Goal: Information Seeking & Learning: Learn about a topic

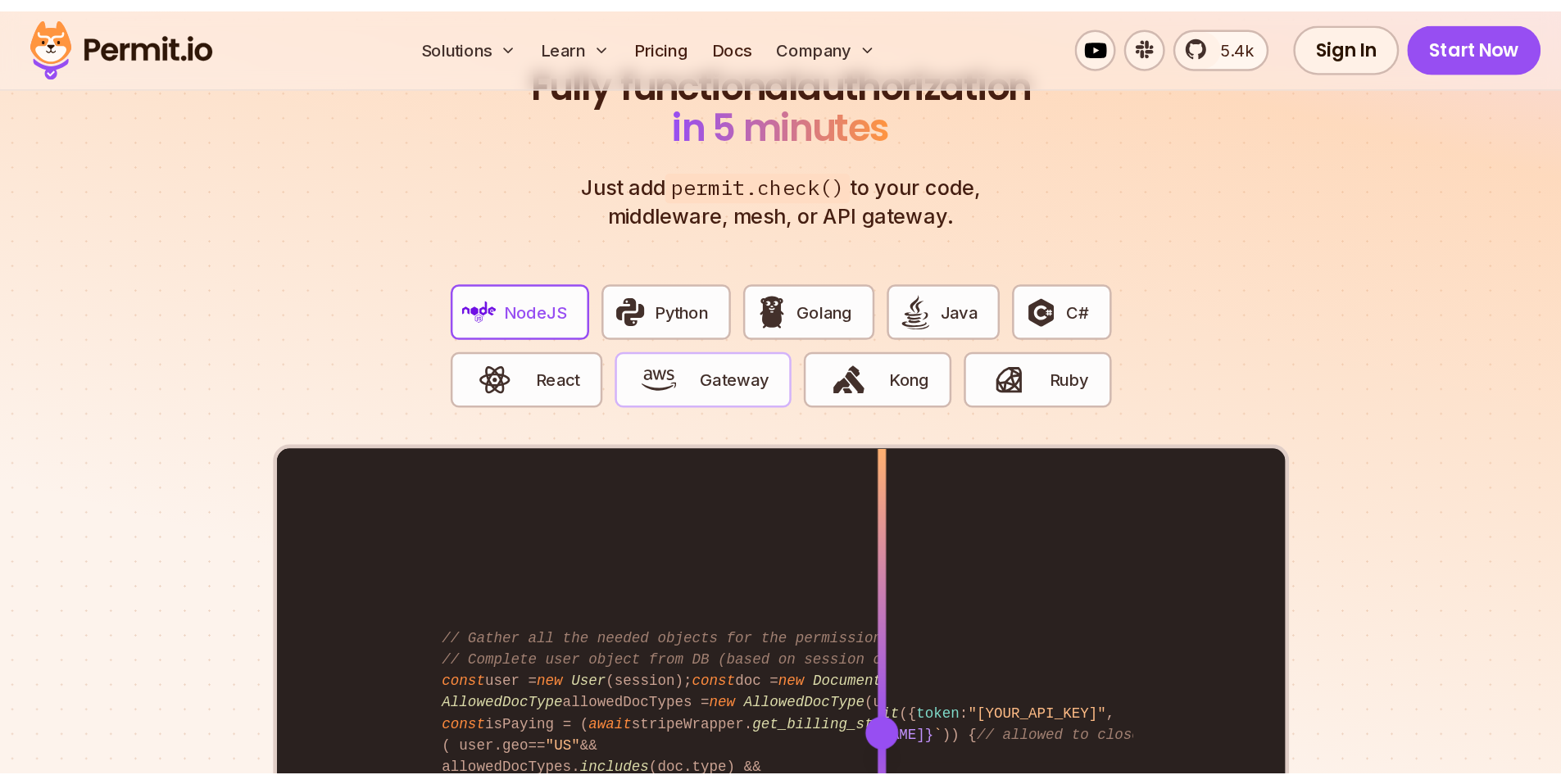
scroll to position [3195, 0]
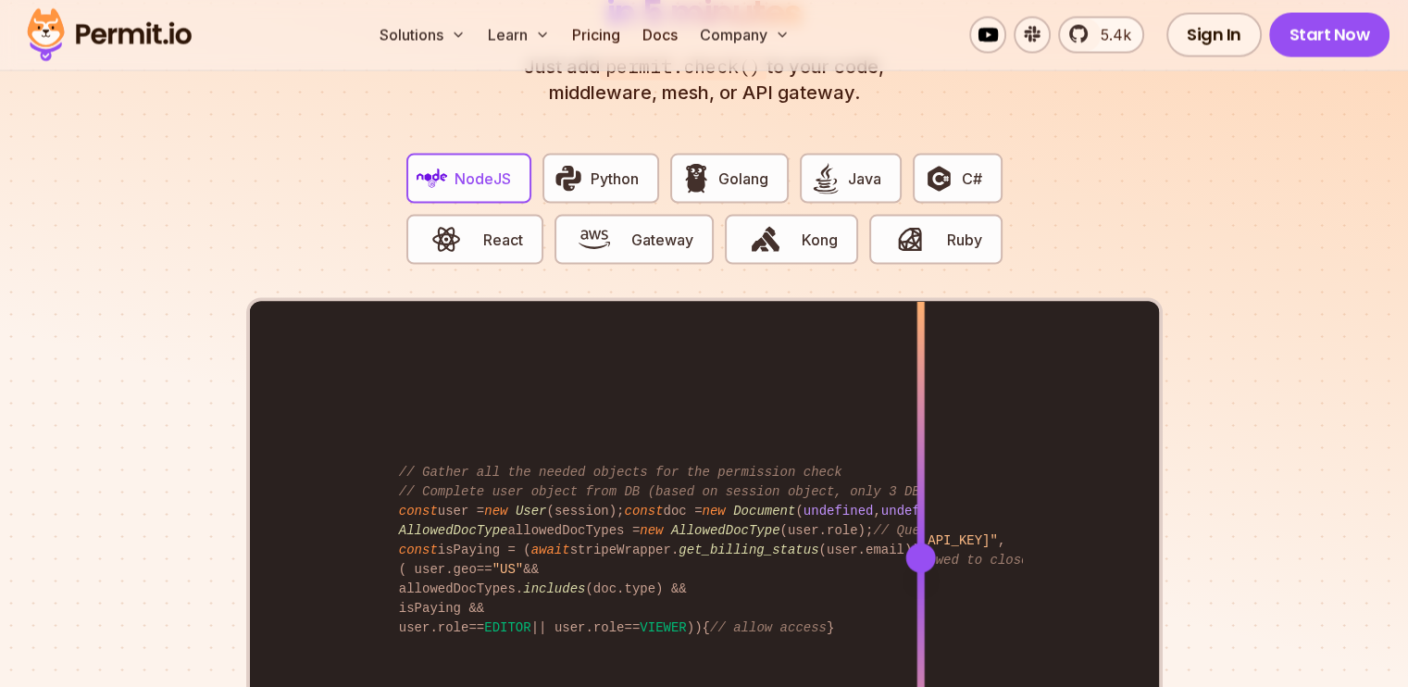
drag, startPoint x: 802, startPoint y: 530, endPoint x: 920, endPoint y: 534, distance: 118.6
click at [920, 543] on div at bounding box center [920, 558] width 30 height 30
click at [660, 229] on span "Gateway" at bounding box center [662, 240] width 62 height 22
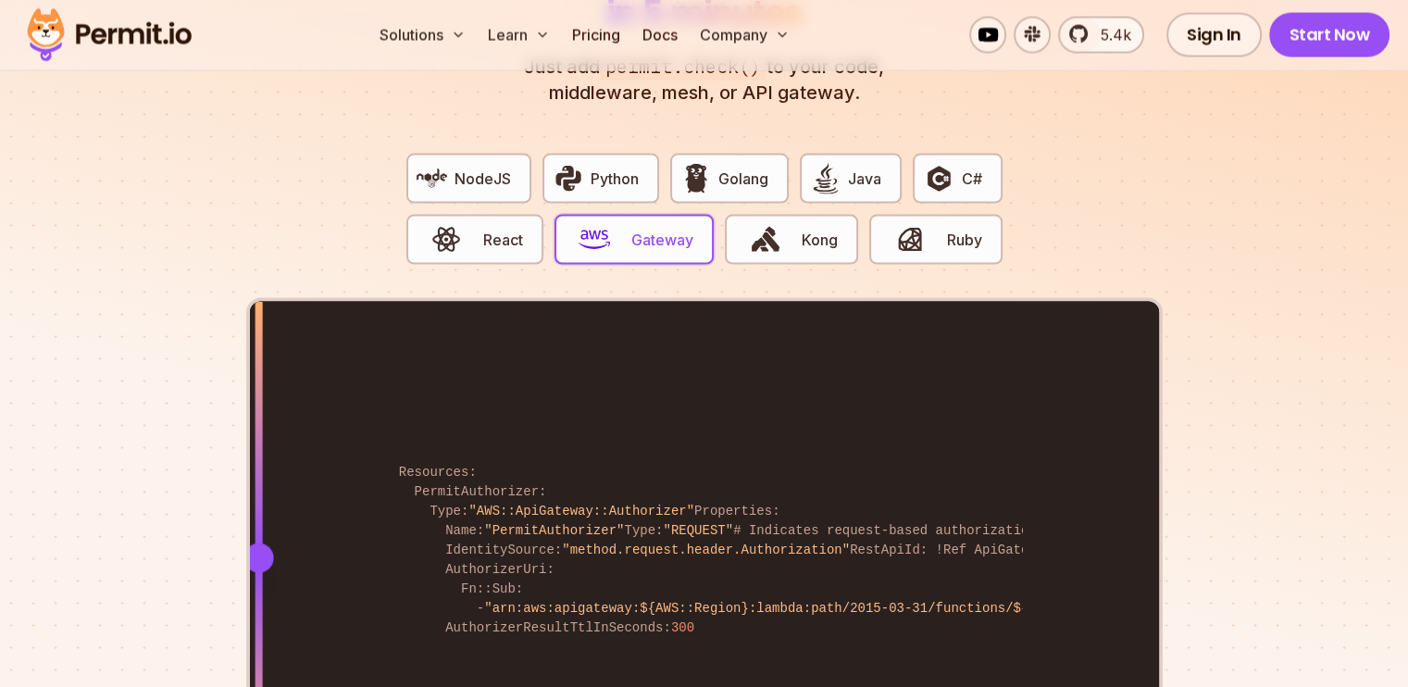
drag, startPoint x: 795, startPoint y: 534, endPoint x: 258, endPoint y: 519, distance: 537.2
click at [258, 543] on div at bounding box center [258, 558] width 30 height 30
click at [500, 229] on span "React" at bounding box center [503, 240] width 40 height 22
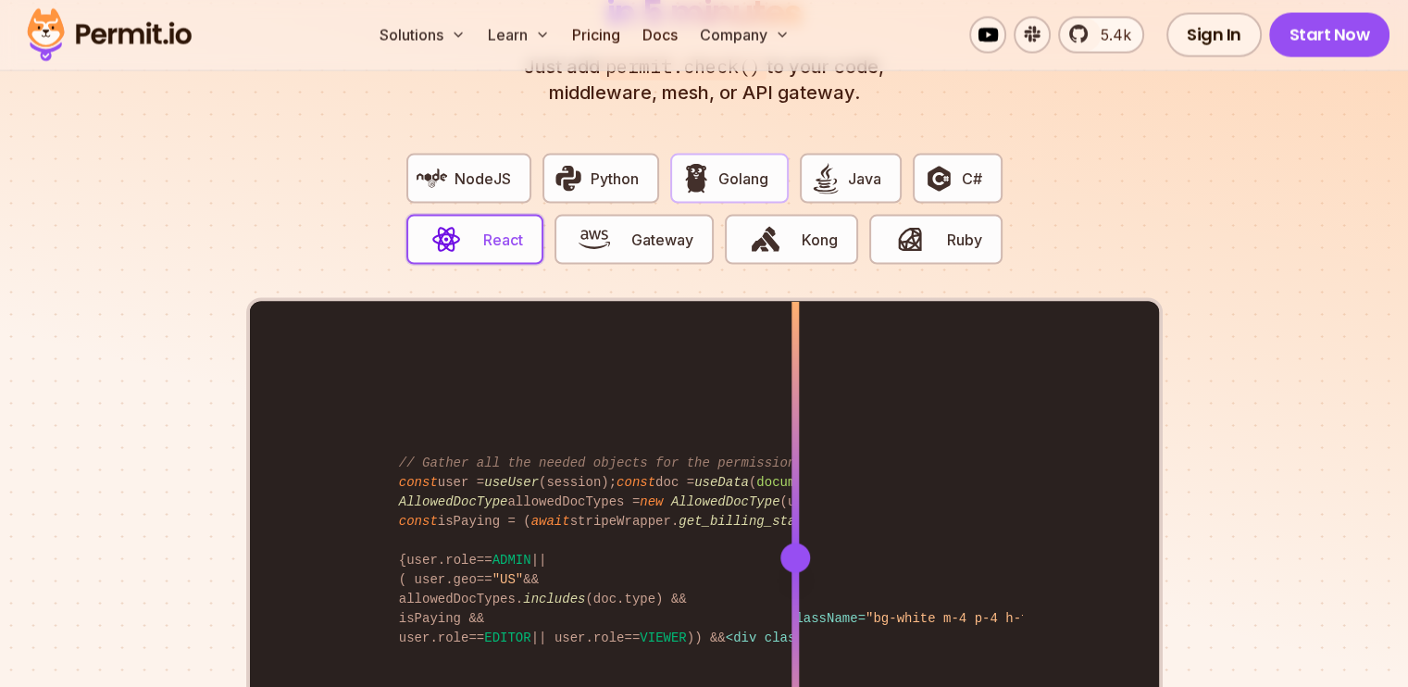
click at [729, 175] on button "Golang" at bounding box center [729, 179] width 119 height 50
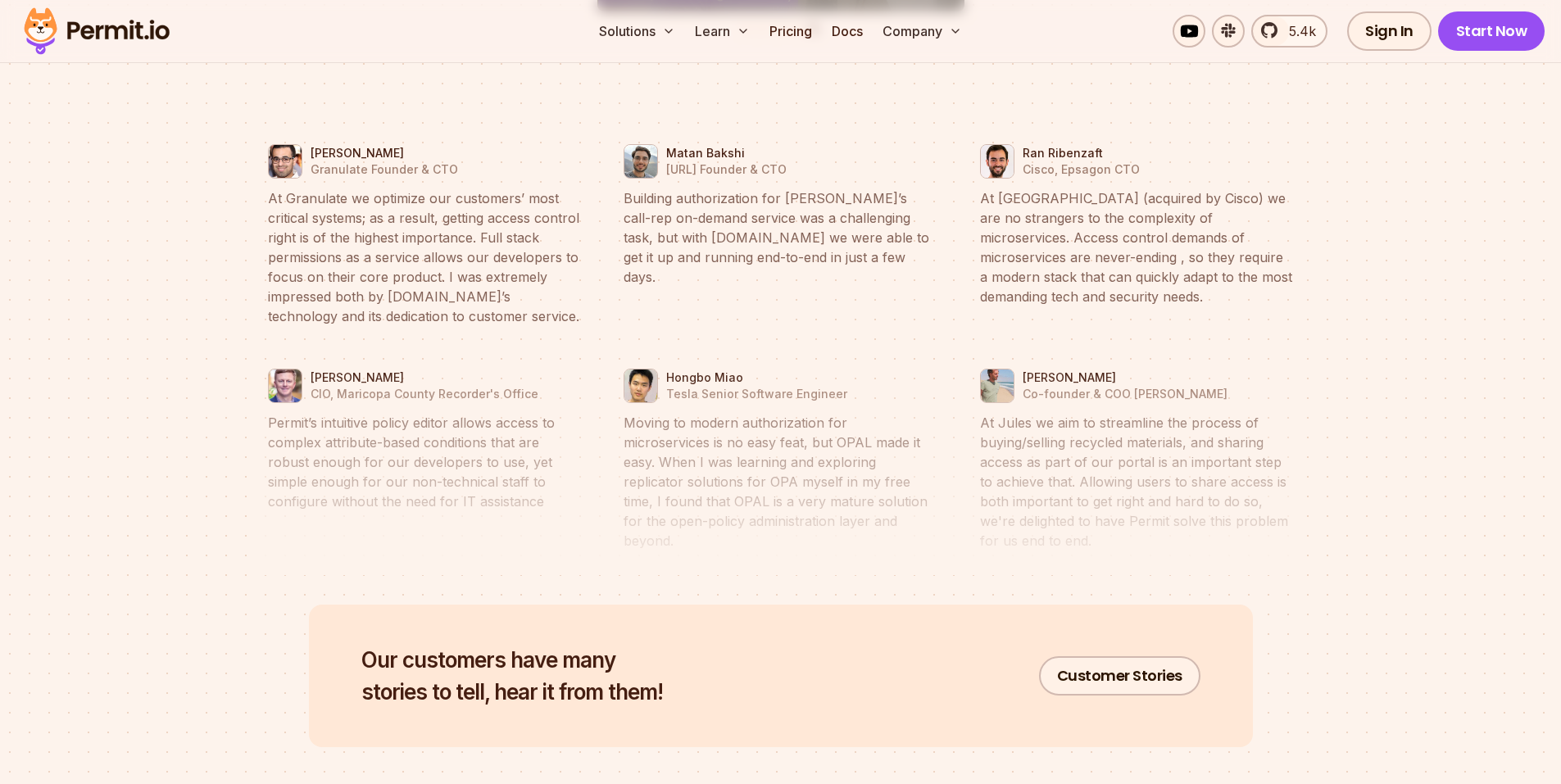
scroll to position [7965, 0]
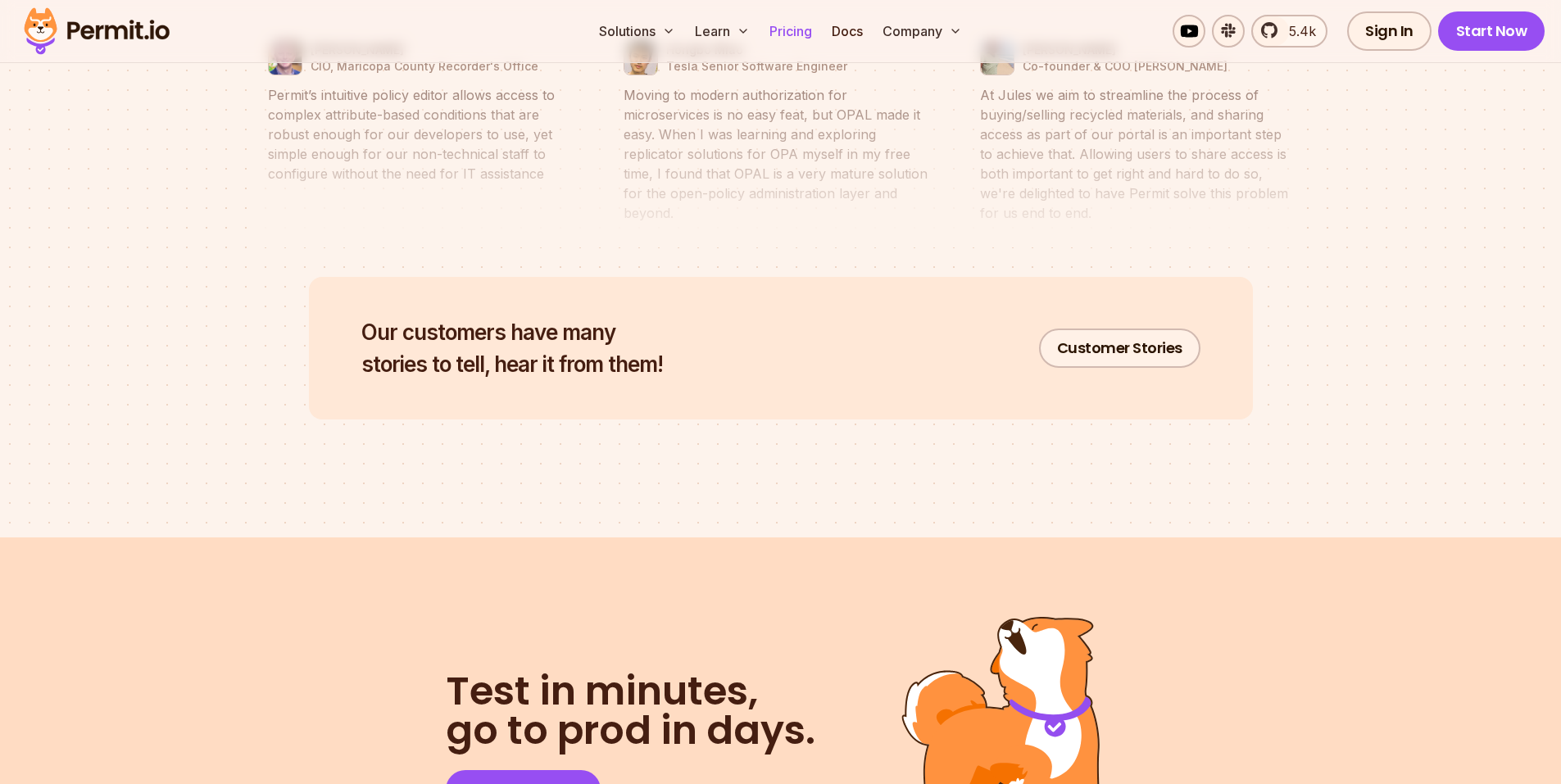
click at [794, 34] on link "Pricing" at bounding box center [790, 31] width 56 height 33
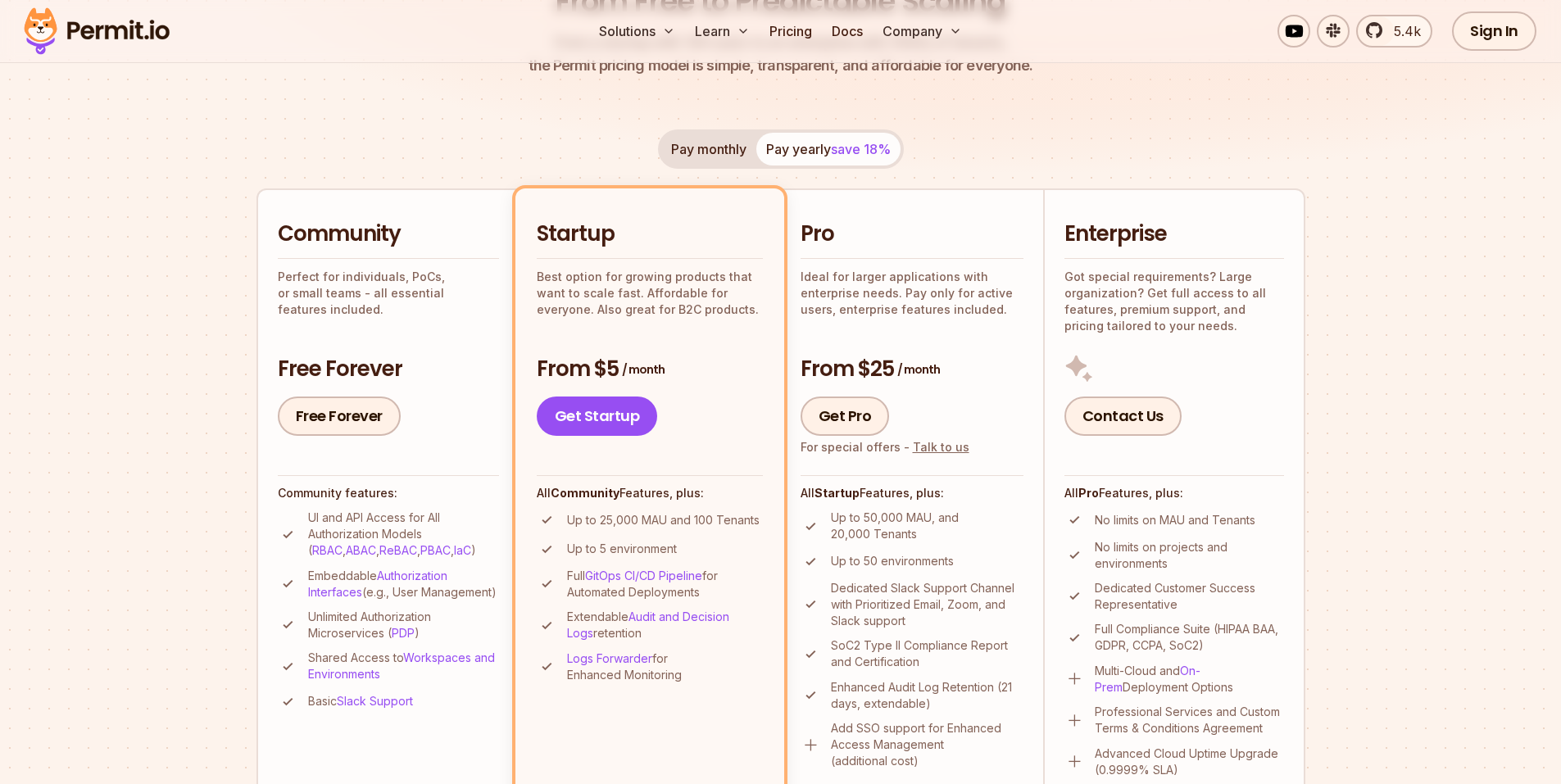
scroll to position [327, 0]
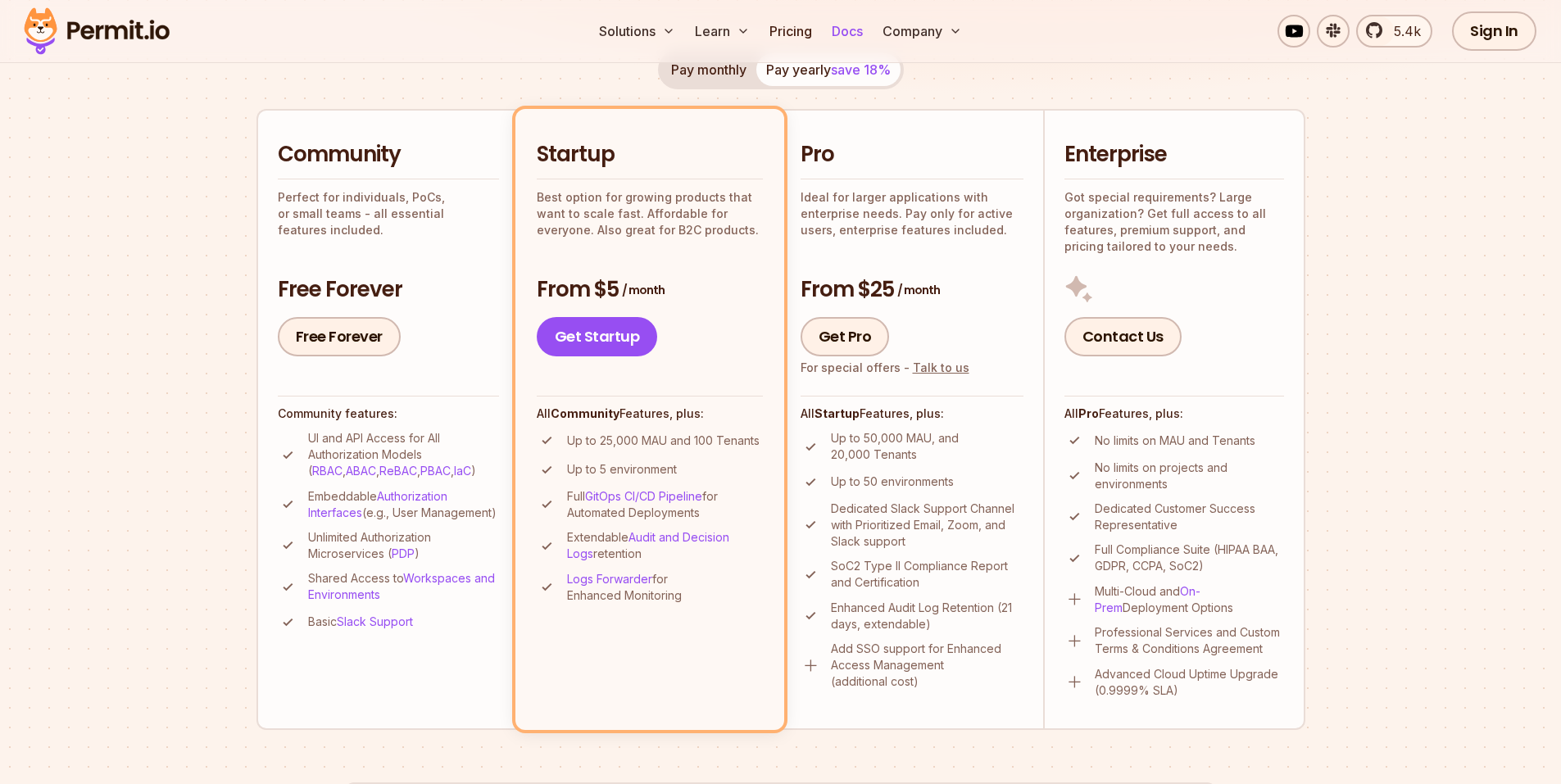
click at [858, 34] on link "Docs" at bounding box center [847, 31] width 44 height 33
